Goal: Task Accomplishment & Management: Complete application form

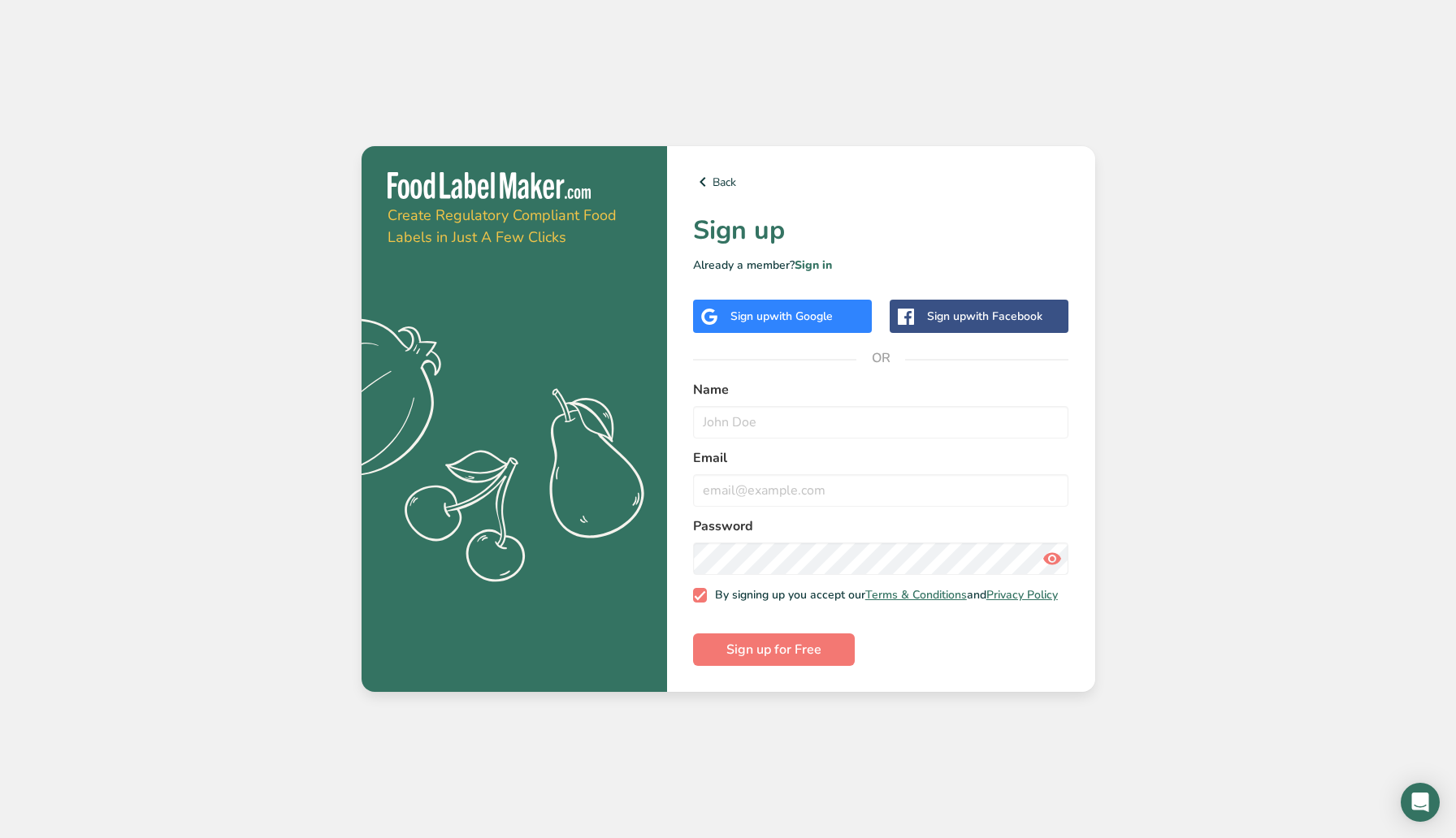
click at [818, 310] on span "with Google" at bounding box center [802, 316] width 64 height 15
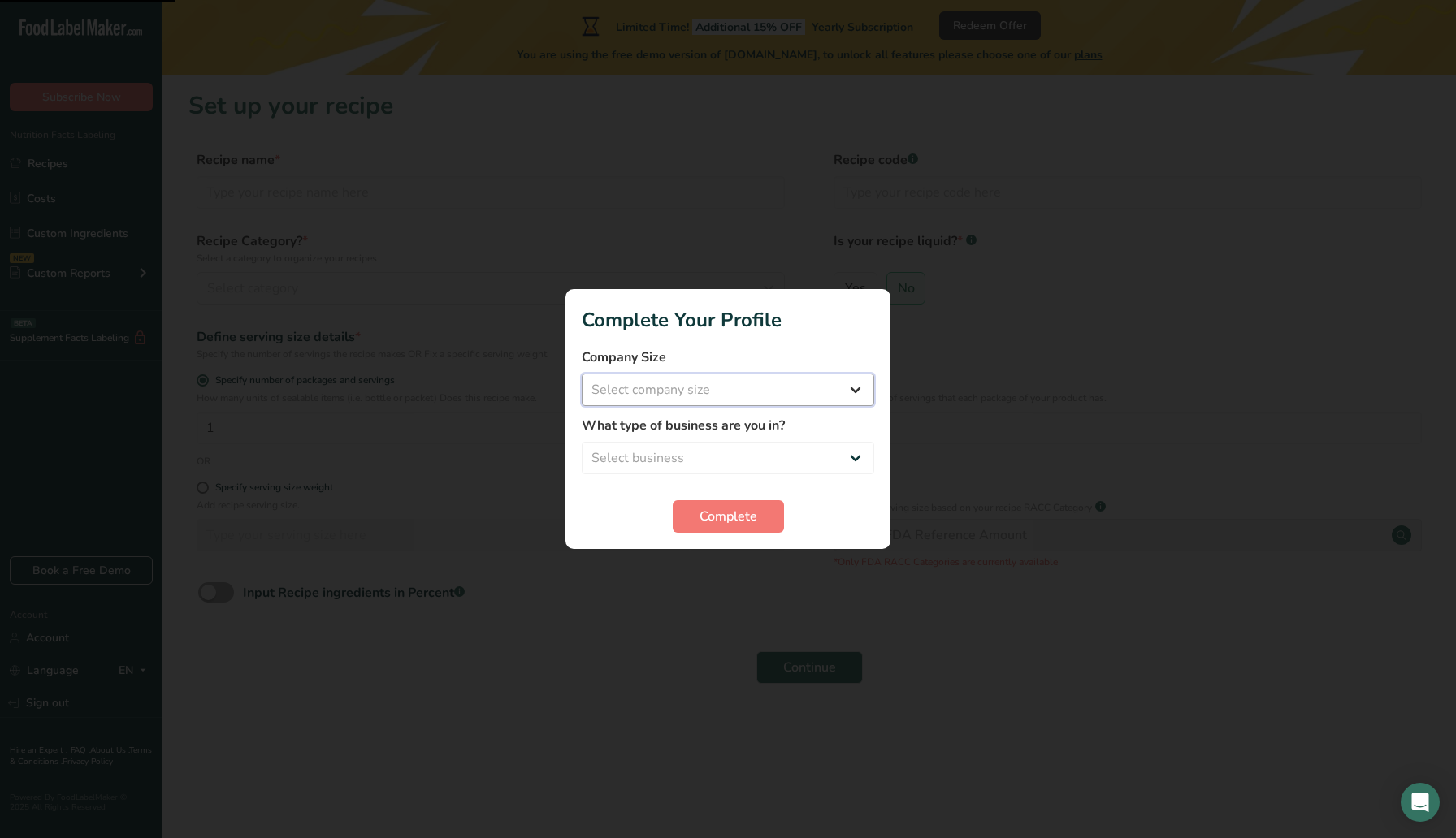
click at [863, 392] on select "Select company size Fewer than 10 Employees 10 to 50 Employees 51 to 500 Employ…" at bounding box center [727, 390] width 292 height 33
select select "1"
click at [581, 374] on select "Select company size Fewer than 10 Employees 10 to 50 Employees 51 to 500 Employ…" at bounding box center [727, 390] width 292 height 33
click at [861, 389] on select "Fewer than 10 Employees 10 to 50 Employees 51 to 500 Employees Over 500 Employe…" at bounding box center [727, 390] width 292 height 33
click at [581, 374] on select "Fewer than 10 Employees 10 to 50 Employees 51 to 500 Employees Over 500 Employe…" at bounding box center [727, 390] width 292 height 33
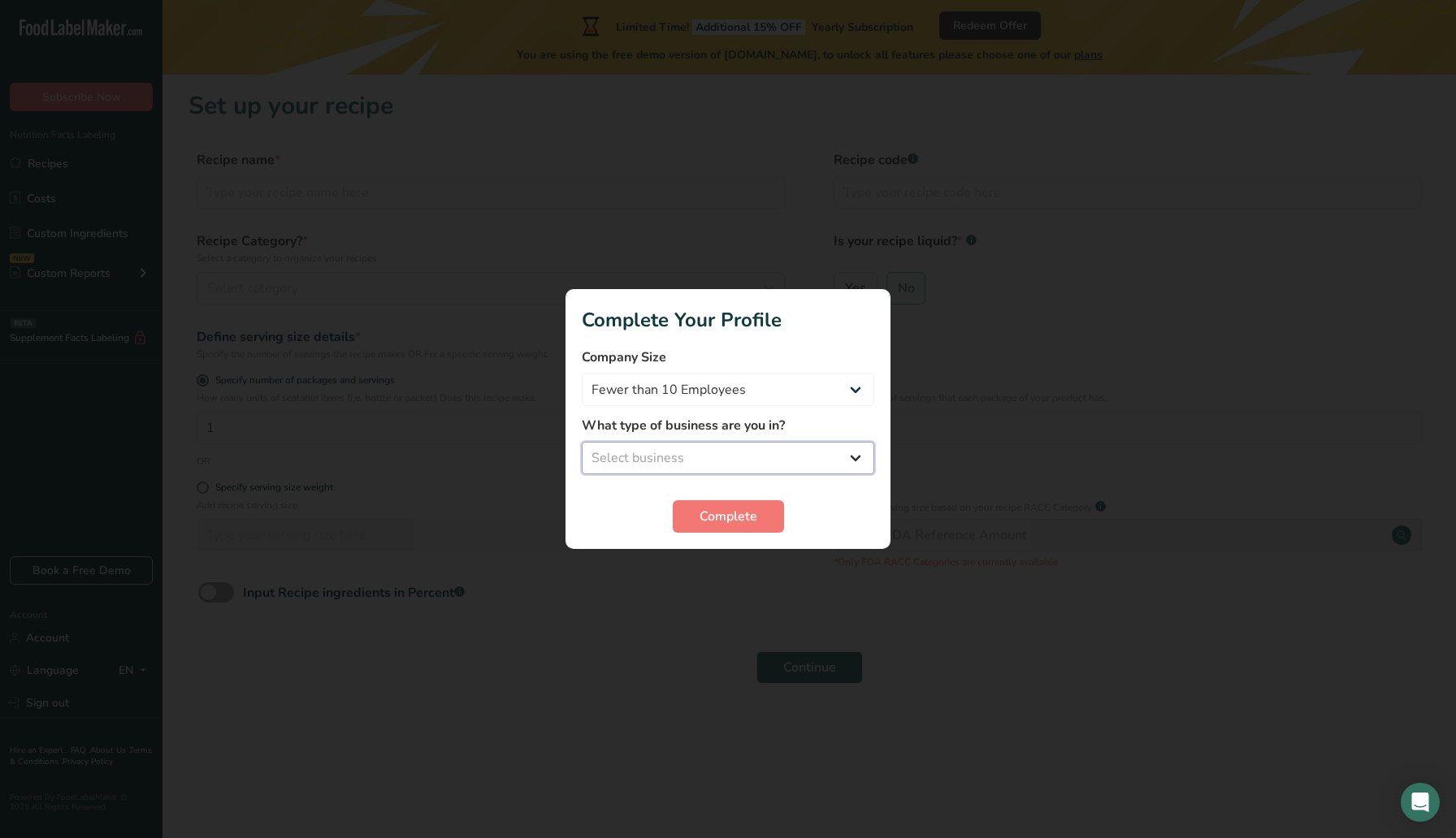
click at [857, 456] on select "Select business Packaged Food Manufacturer Restaurant & Cafe Bakery Meal Plans …" at bounding box center [727, 459] width 292 height 33
select select "1"
click at [581, 442] on select "Select business Packaged Food Manufacturer Restaurant & Cafe Bakery Meal Plans …" at bounding box center [727, 459] width 292 height 33
click at [750, 505] on button "Complete" at bounding box center [728, 517] width 111 height 33
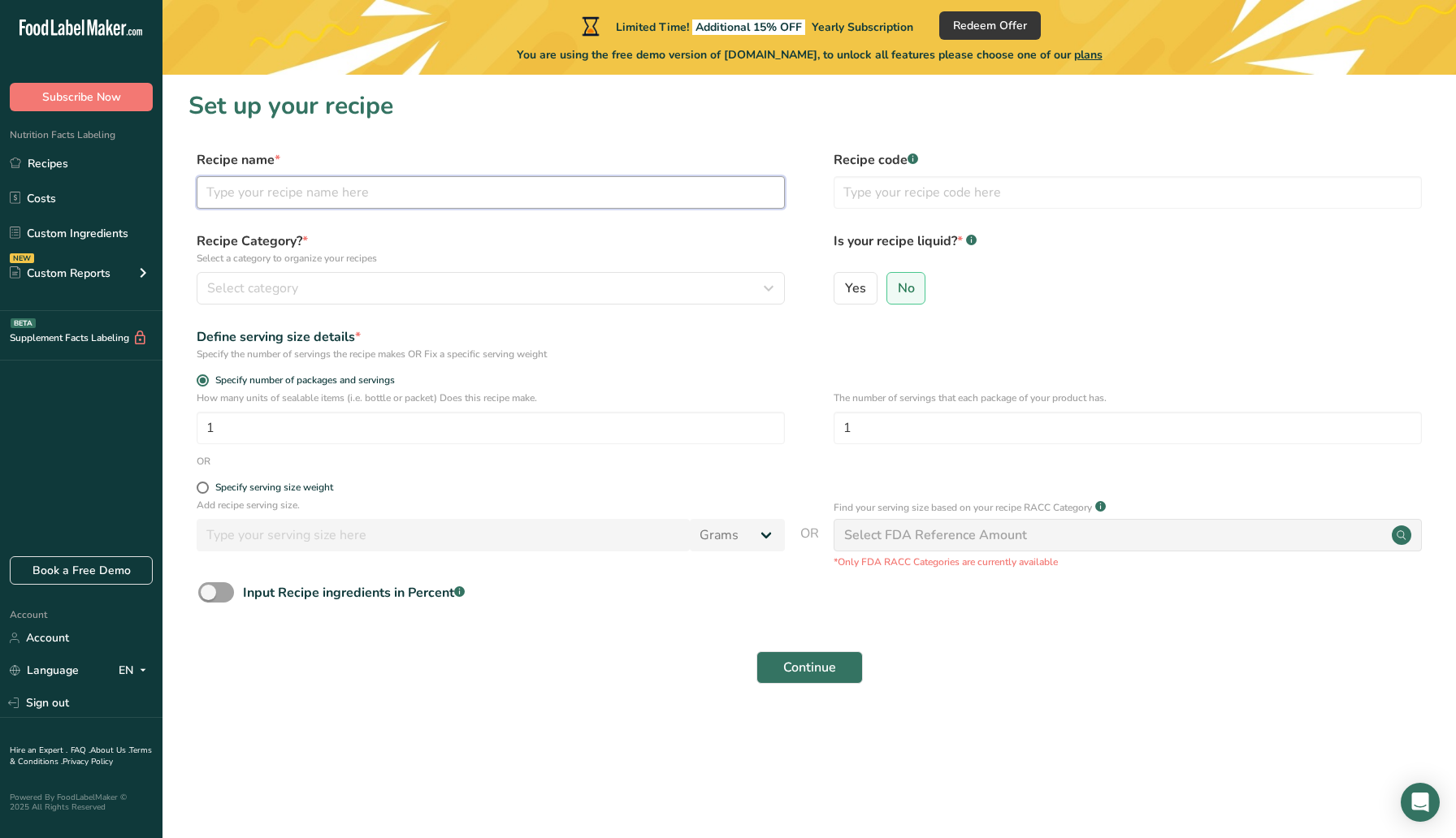
click at [740, 200] on input "text" at bounding box center [490, 193] width 588 height 33
type input "P10 Laser Focus"
click at [1066, 187] on input "text" at bounding box center [1127, 193] width 588 height 33
